Goal: Task Accomplishment & Management: Complete application form

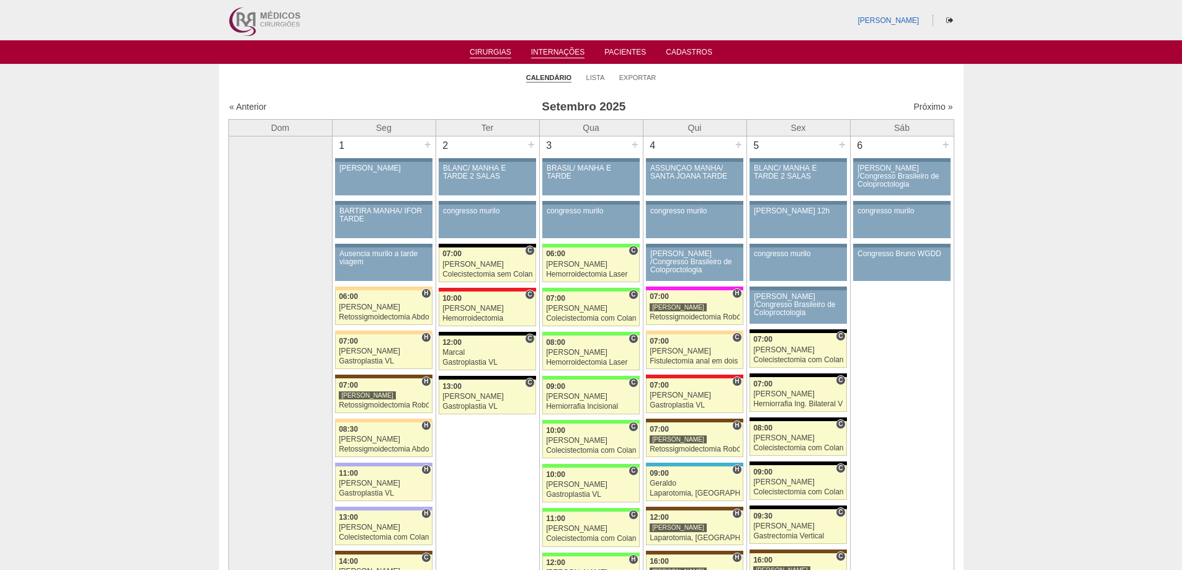
click at [558, 52] on link "Internações" at bounding box center [558, 53] width 54 height 11
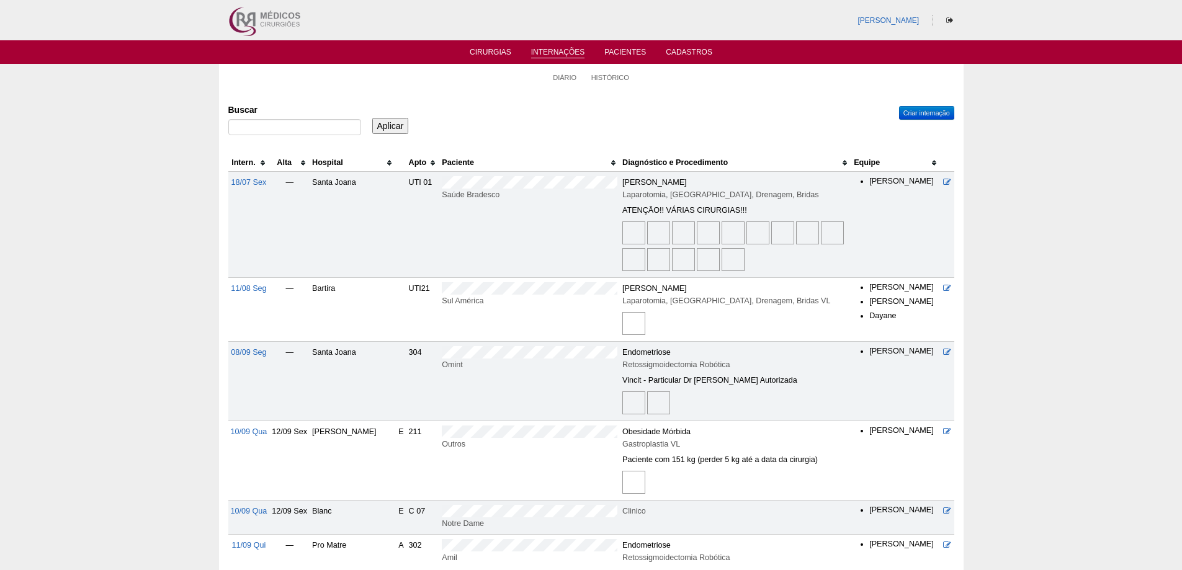
click at [335, 163] on th "Hospital" at bounding box center [353, 163] width 86 height 18
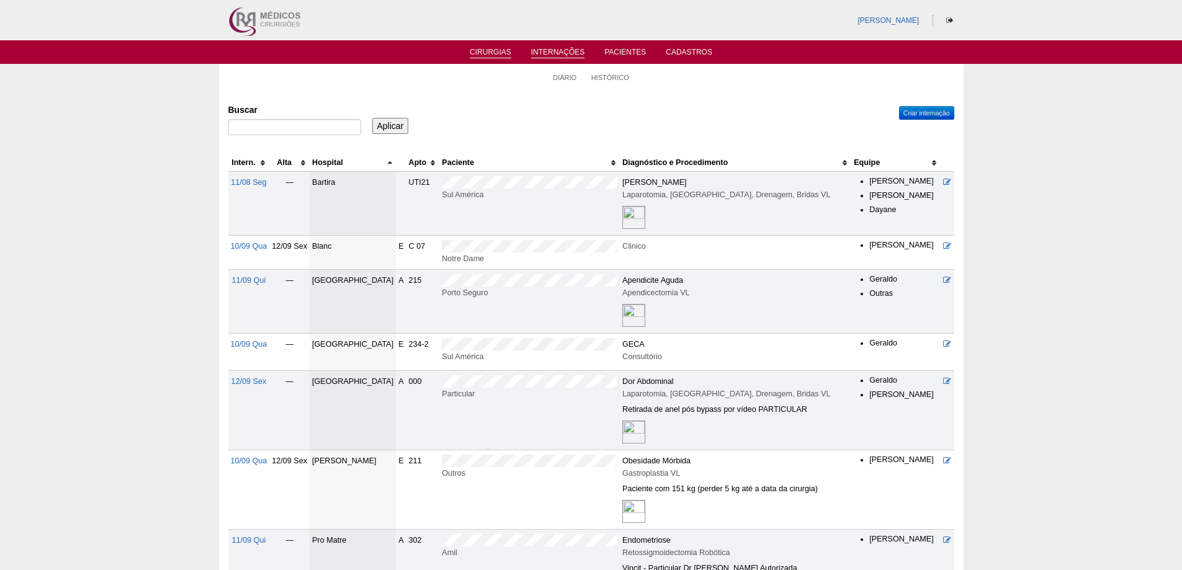
click at [503, 50] on link "Cirurgias" at bounding box center [491, 53] width 42 height 11
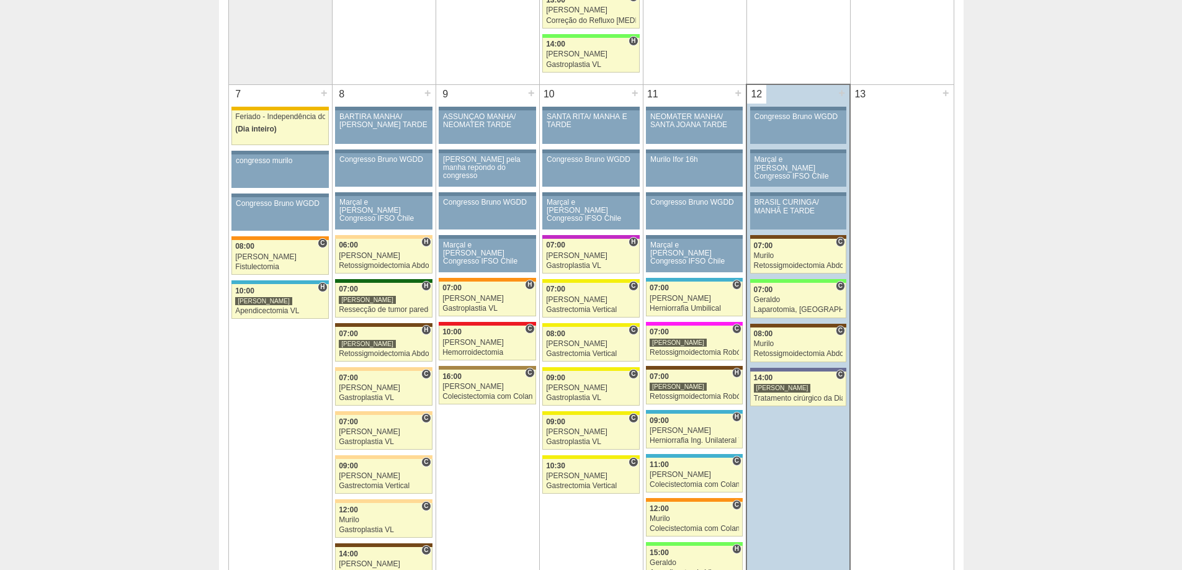
scroll to position [682, 0]
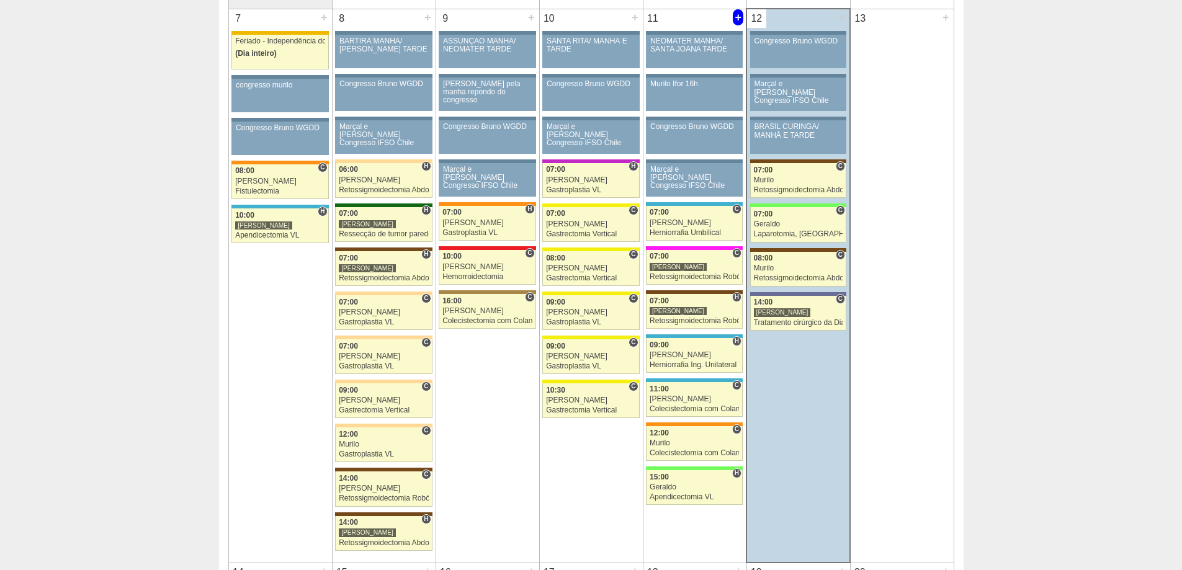
click at [738, 16] on div "+" at bounding box center [738, 17] width 11 height 16
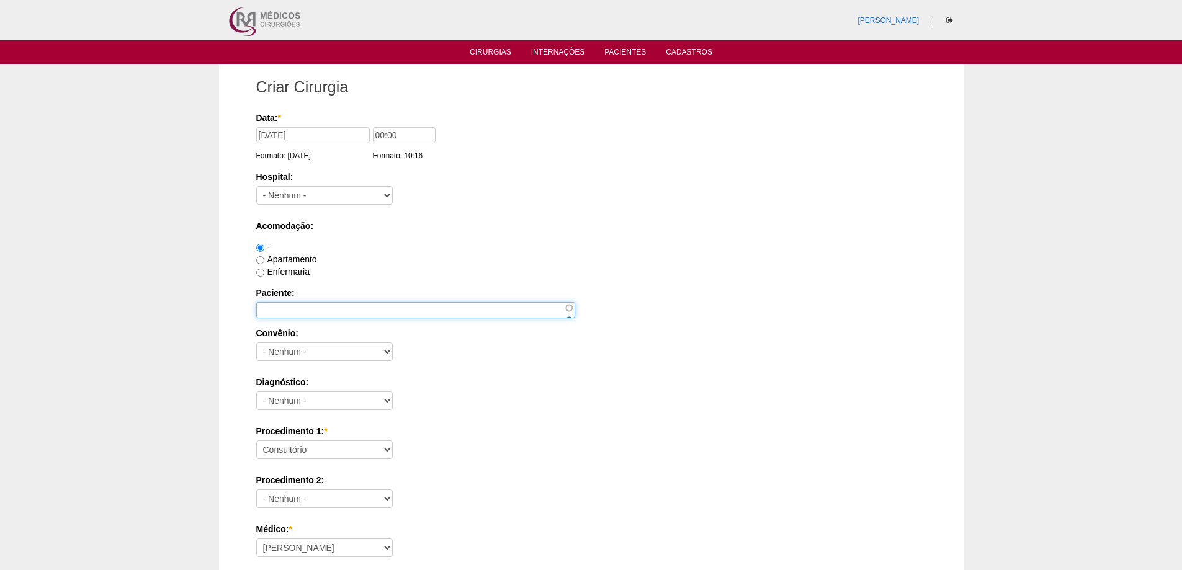
click at [311, 309] on input "Paciente:" at bounding box center [415, 310] width 319 height 16
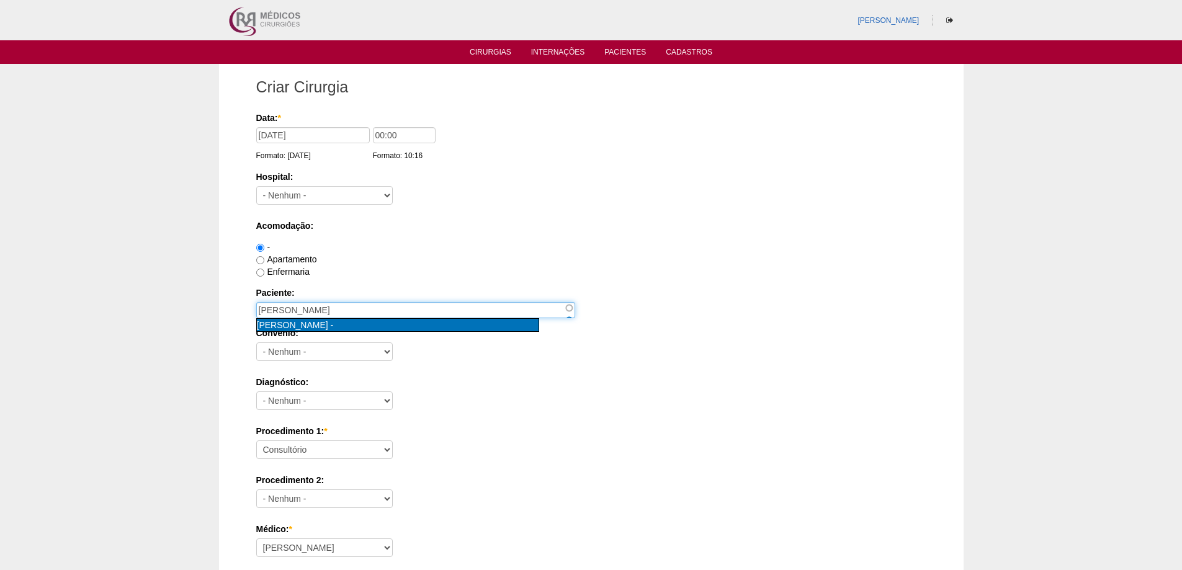
type input "Vanessa granadeiro Martins Diniz [nid:88107]"
click at [328, 322] on span "[PERSON_NAME]" at bounding box center [292, 325] width 71 height 10
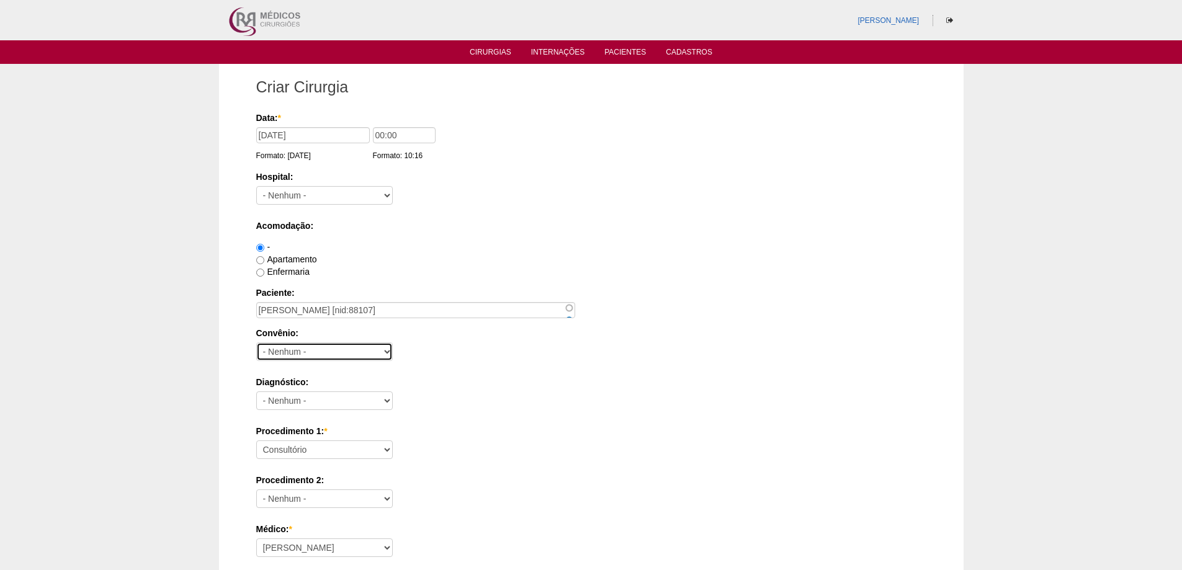
click at [291, 352] on select "- Nenhum - Abet Afresp Allianz Amil Blue Life Caasp Cabesp Caixa de Pensões Car…" at bounding box center [324, 351] width 136 height 19
select select "25"
click at [256, 342] on select "- Nenhum - Abet Afresp Allianz Amil Blue Life Caasp Cabesp Caixa de Pensões Car…" at bounding box center [324, 351] width 136 height 19
drag, startPoint x: 380, startPoint y: 135, endPoint x: 369, endPoint y: 131, distance: 12.6
click at [369, 124] on div "Data: * 11/09/2025 Formato: 12/09/2025 00:00 Formato: 10:16" at bounding box center [589, 118] width 666 height 12
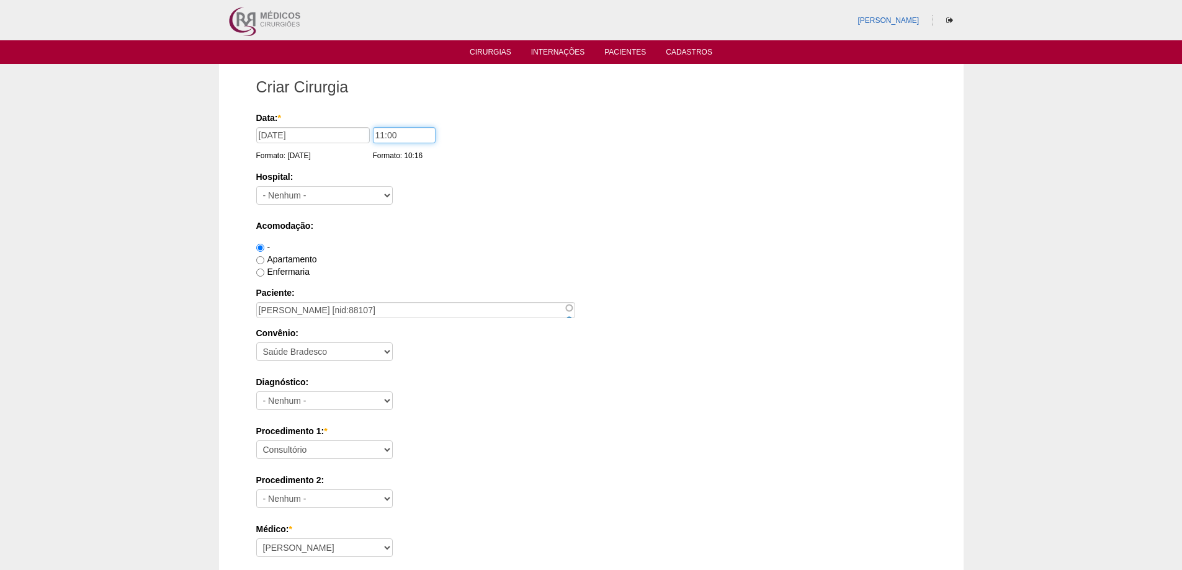
type input "11:00"
click at [365, 186] on select "- Nenhum - 9 de Julho Albert Einstein Alvorada América Assunção Bartira Benefic…" at bounding box center [324, 195] width 136 height 19
select select "30"
click at [256, 186] on select "- Nenhum - 9 de Julho Albert Einstein Alvorada América Assunção Bartira Benefic…" at bounding box center [324, 195] width 136 height 19
click at [441, 235] on div "Acomodação: - Apartamento Enfermaria" at bounding box center [591, 249] width 670 height 58
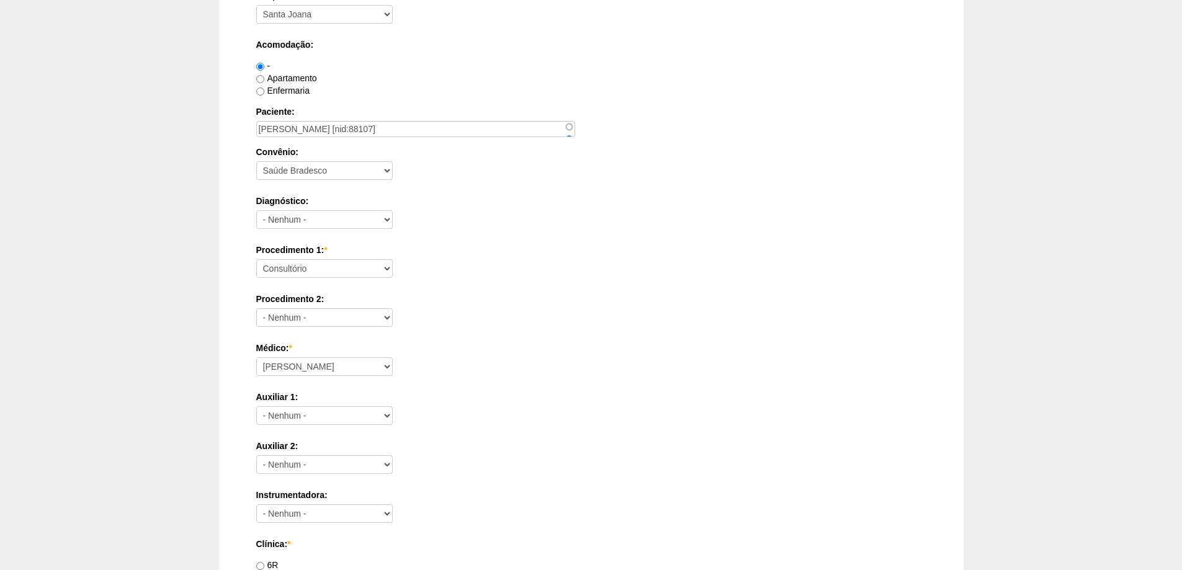
scroll to position [186, 0]
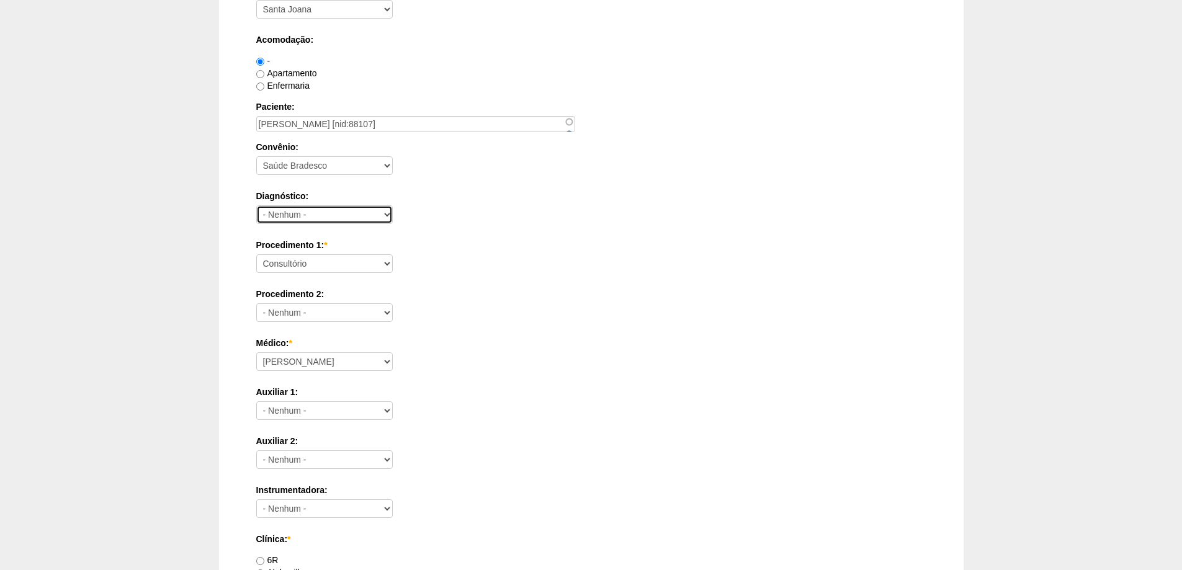
click at [303, 212] on select "- Nenhum - Abdome Agudo Abscesso Hepático Abscesso Perianal Abscesso Peritoneal…" at bounding box center [324, 214] width 136 height 19
select select "3878"
click at [256, 205] on select "- Nenhum - Abdome Agudo Abscesso Hepático Abscesso Perianal Abscesso Peritoneal…" at bounding box center [324, 214] width 136 height 19
click at [343, 266] on select "Consultório Abscesso Hepático - Drenagem Abscesso perianal Amputação Abdômino P…" at bounding box center [324, 263] width 136 height 19
select select "4002"
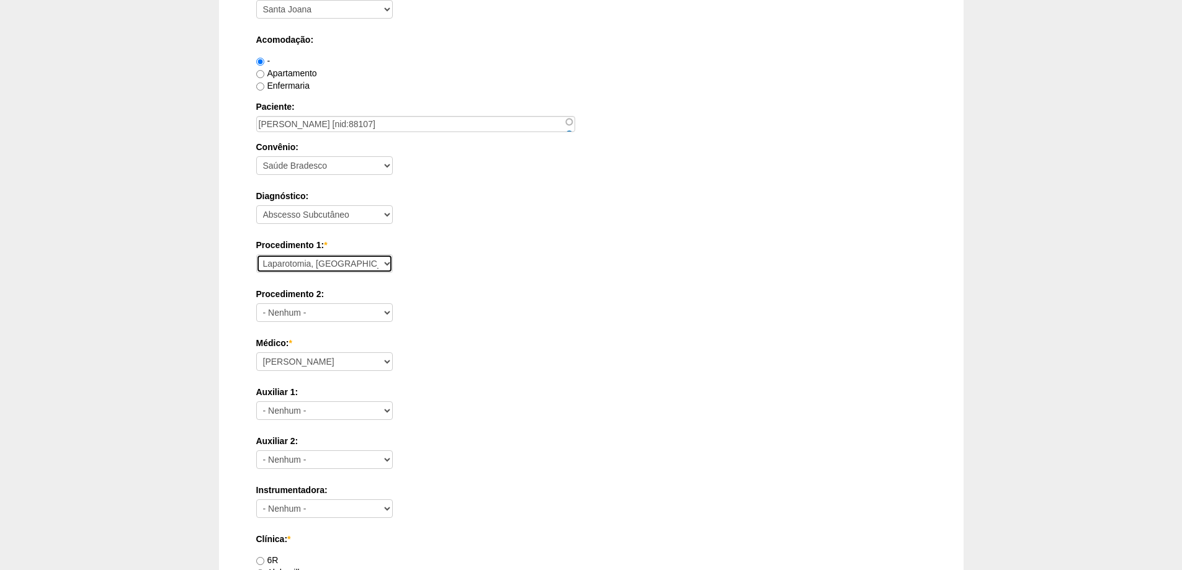
click at [256, 254] on select "Consultório Abscesso Hepático - Drenagem Abscesso perianal Amputação Abdômino P…" at bounding box center [324, 263] width 136 height 19
click at [511, 237] on div "Data: * 11/09/2025 Formato: 12/09/2025 11:00 Formato: 10:16 Hospital: - Nenhum …" at bounding box center [591, 529] width 670 height 1207
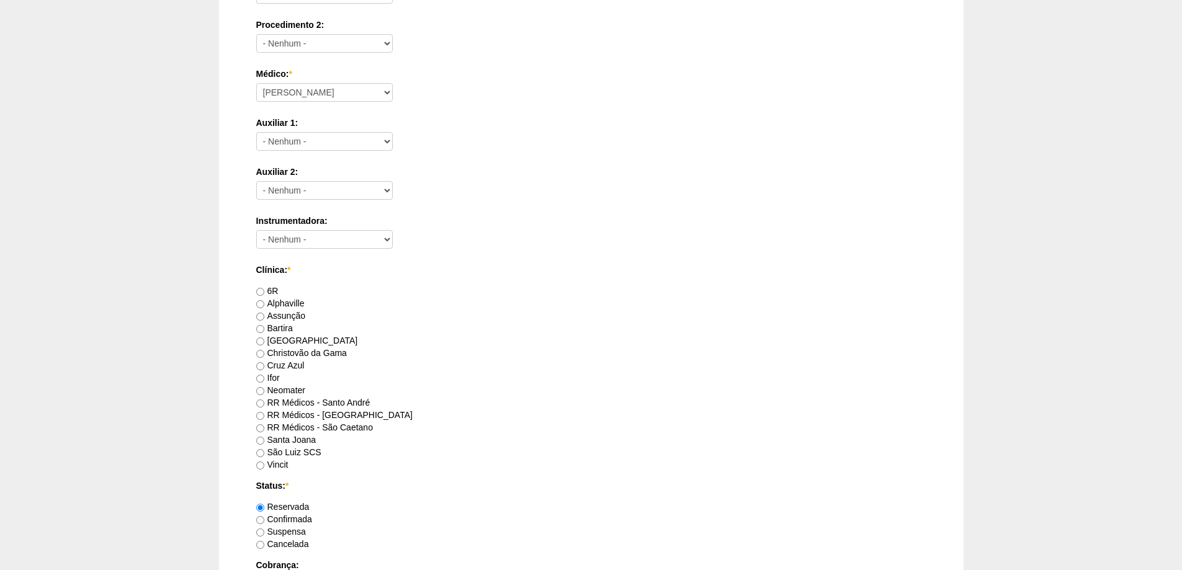
scroll to position [496, 0]
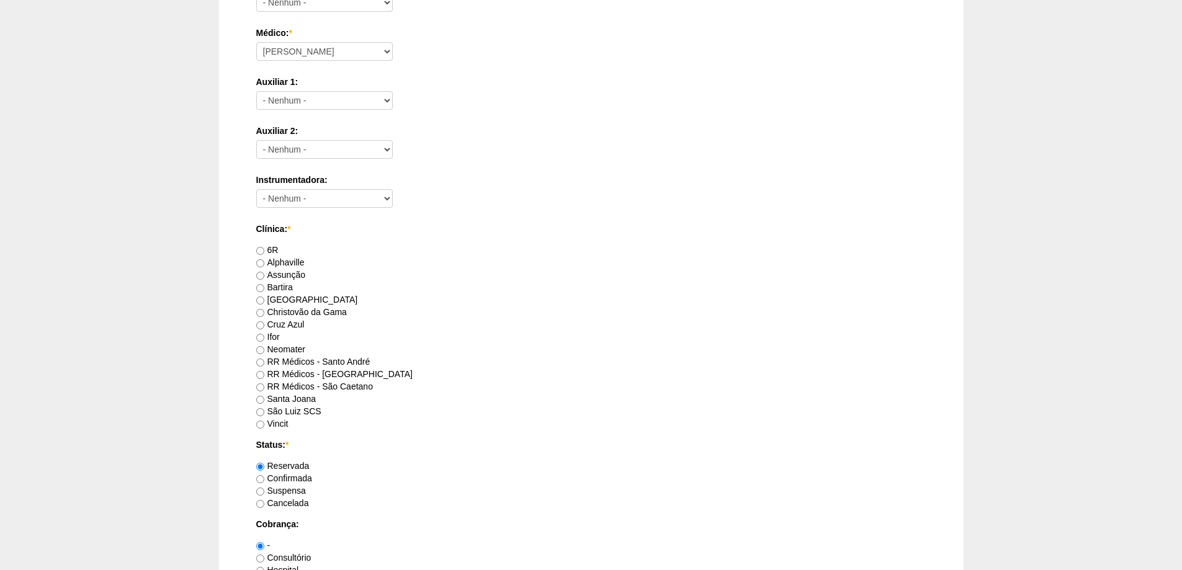
click at [290, 399] on label "Santa Joana" at bounding box center [286, 399] width 60 height 10
click at [264, 399] on input "Santa Joana" at bounding box center [260, 400] width 8 height 8
radio input "true"
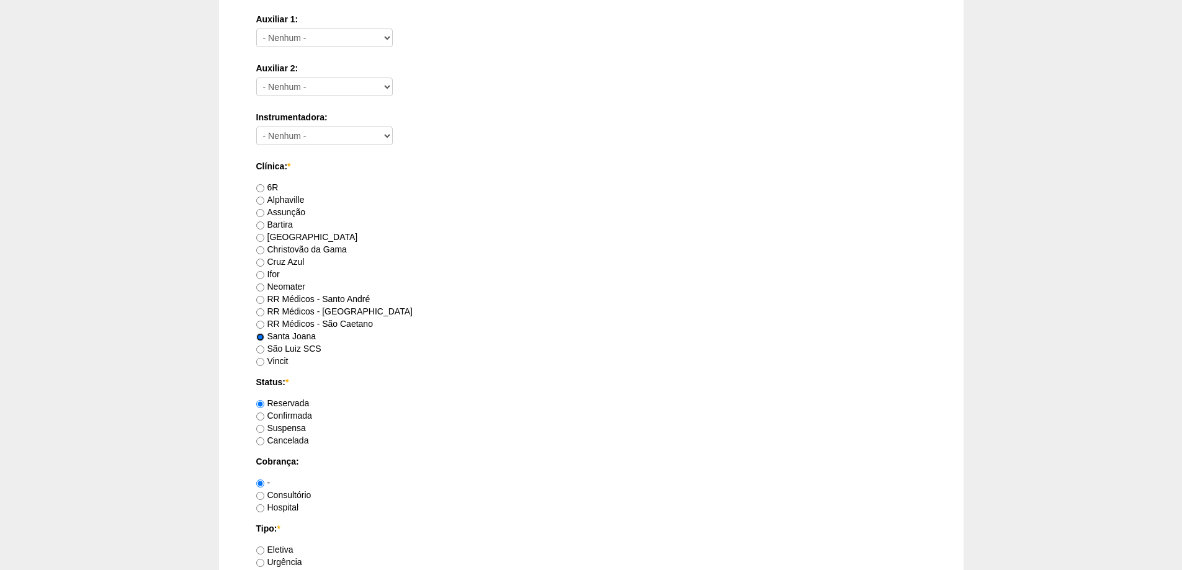
scroll to position [682, 0]
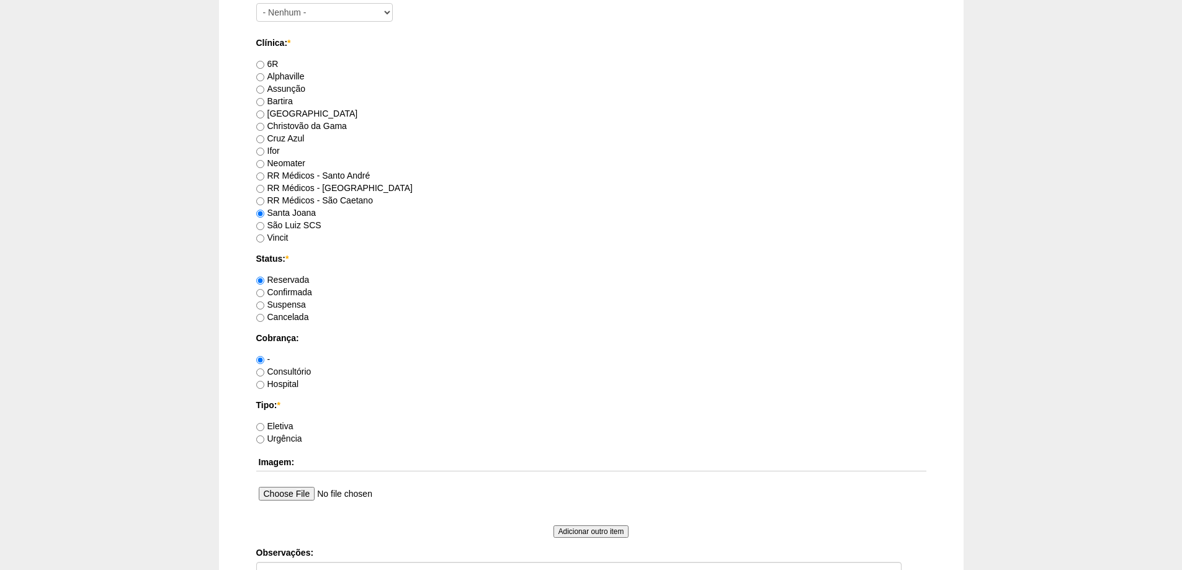
click at [293, 290] on label "Confirmada" at bounding box center [284, 292] width 56 height 10
click at [264, 290] on input "Confirmada" at bounding box center [260, 293] width 8 height 8
radio input "true"
click at [280, 385] on label "Hospital" at bounding box center [277, 384] width 43 height 10
click at [264, 385] on input "Hospital" at bounding box center [260, 385] width 8 height 8
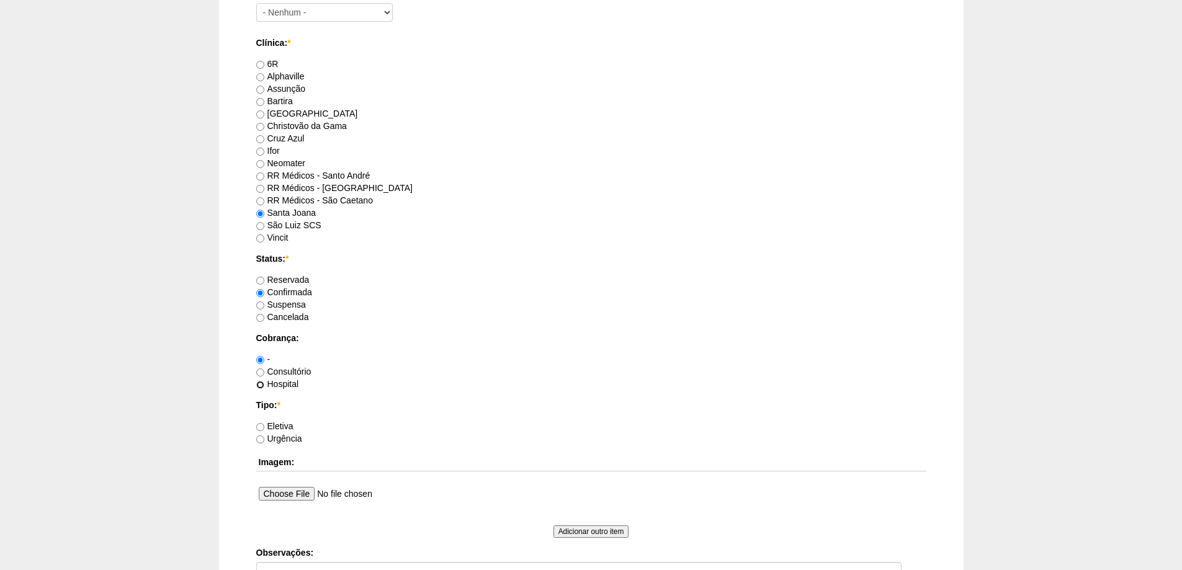
radio input "true"
click at [284, 440] on label "Urgência" at bounding box center [279, 439] width 46 height 10
click at [264, 440] on input "Urgência" at bounding box center [260, 440] width 8 height 8
radio input "true"
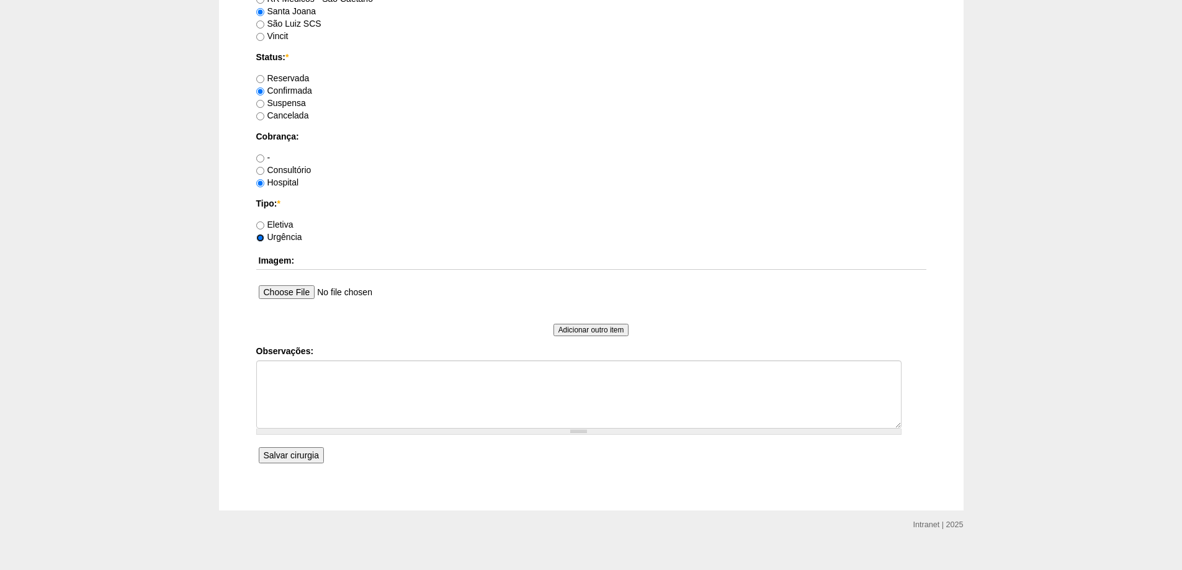
scroll to position [900, 0]
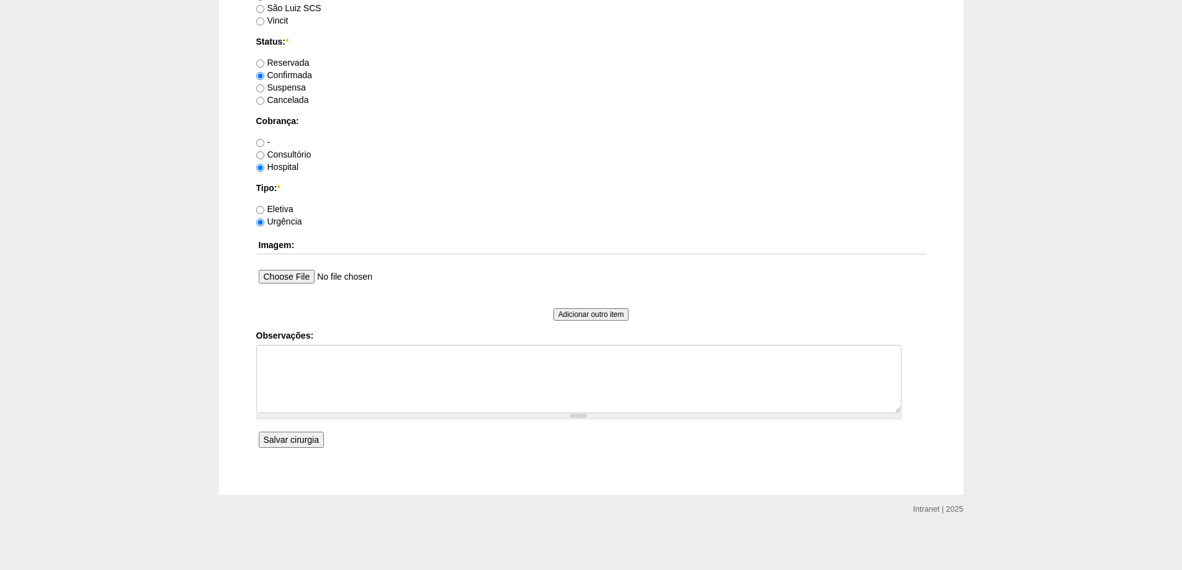
click at [270, 434] on input "Salvar cirurgia" at bounding box center [291, 440] width 65 height 16
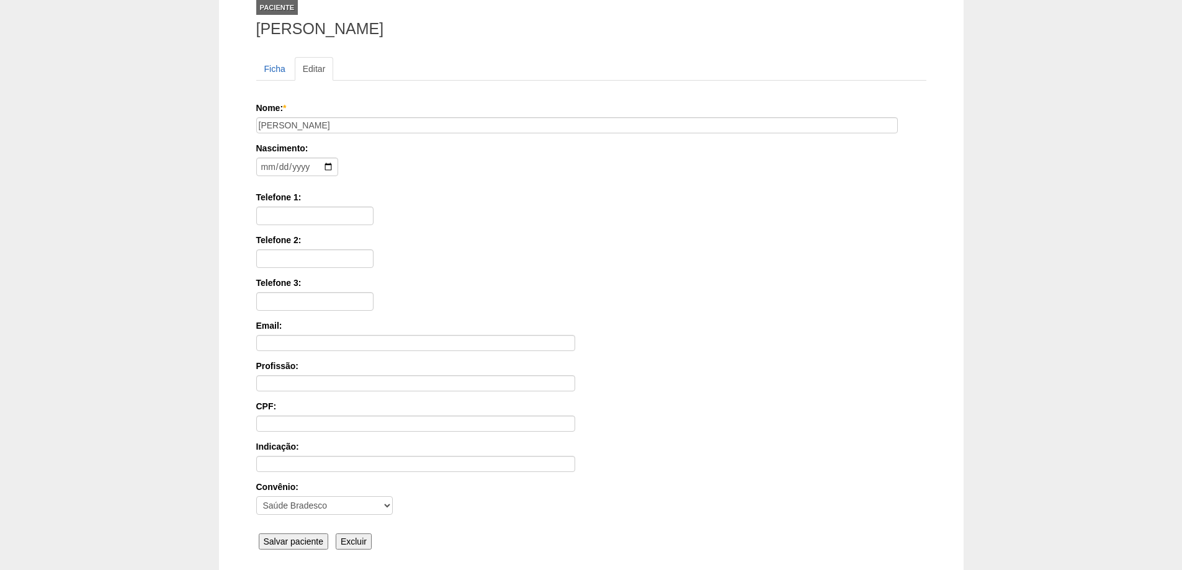
scroll to position [187, 0]
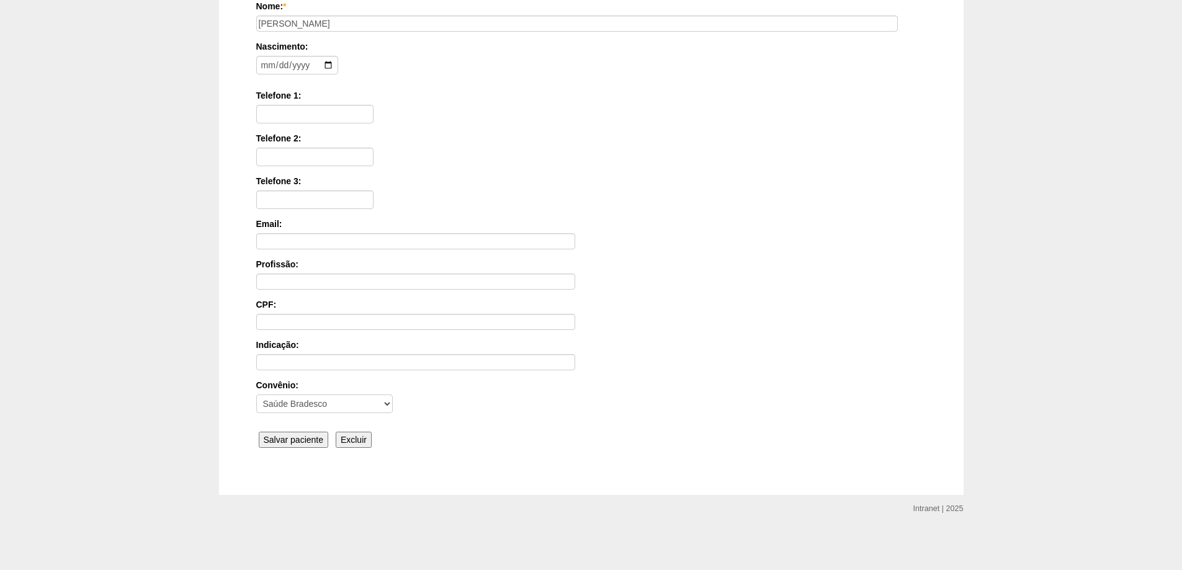
click at [314, 434] on input "Salvar paciente" at bounding box center [294, 440] width 70 height 16
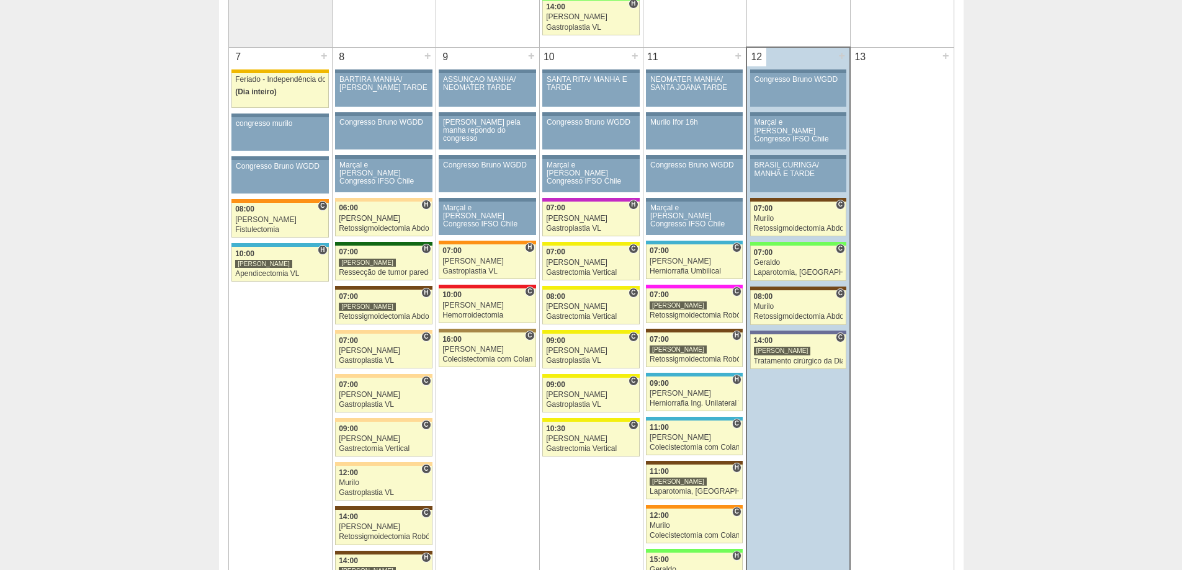
scroll to position [434, 0]
